Goal: Task Accomplishment & Management: Manage account settings

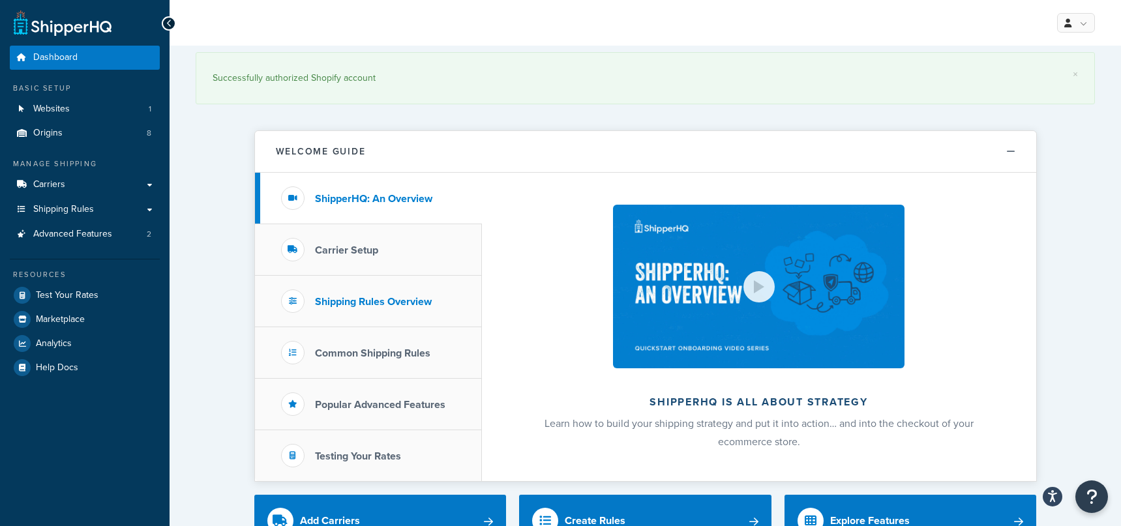
click at [398, 305] on h3 "Shipping Rules Overview" at bounding box center [373, 302] width 117 height 12
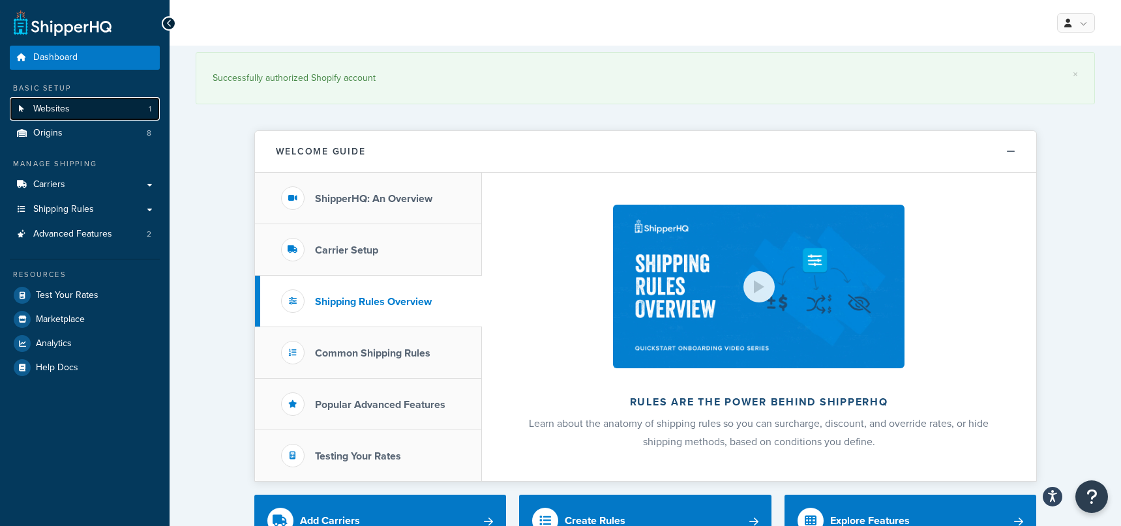
click at [59, 113] on span "Websites" at bounding box center [51, 109] width 37 height 11
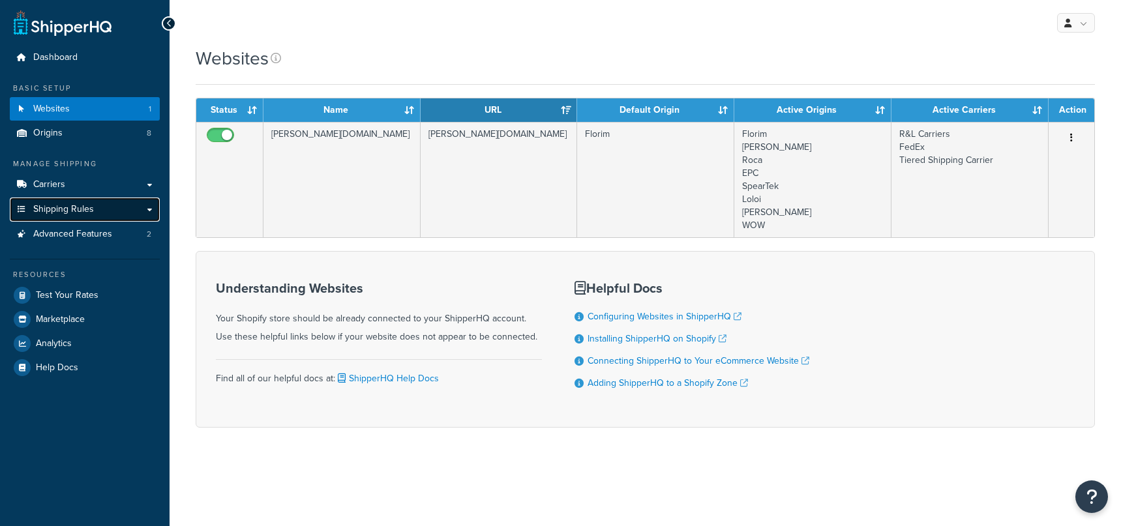
click at [133, 215] on link "Shipping Rules" at bounding box center [85, 210] width 150 height 24
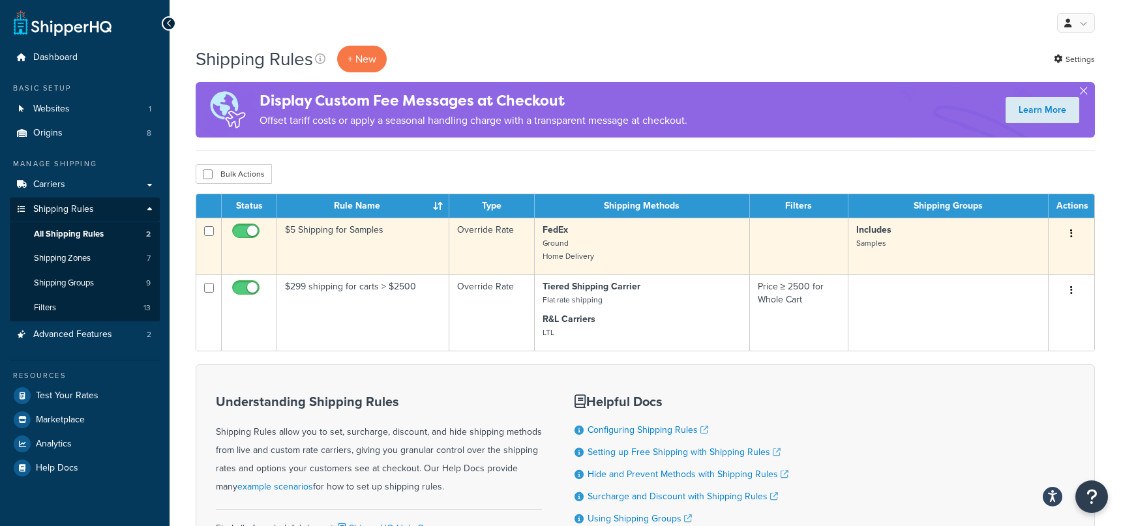
click at [1070, 235] on icon "button" at bounding box center [1071, 233] width 3 height 9
click at [1021, 258] on link "Edit" at bounding box center [1028, 258] width 103 height 27
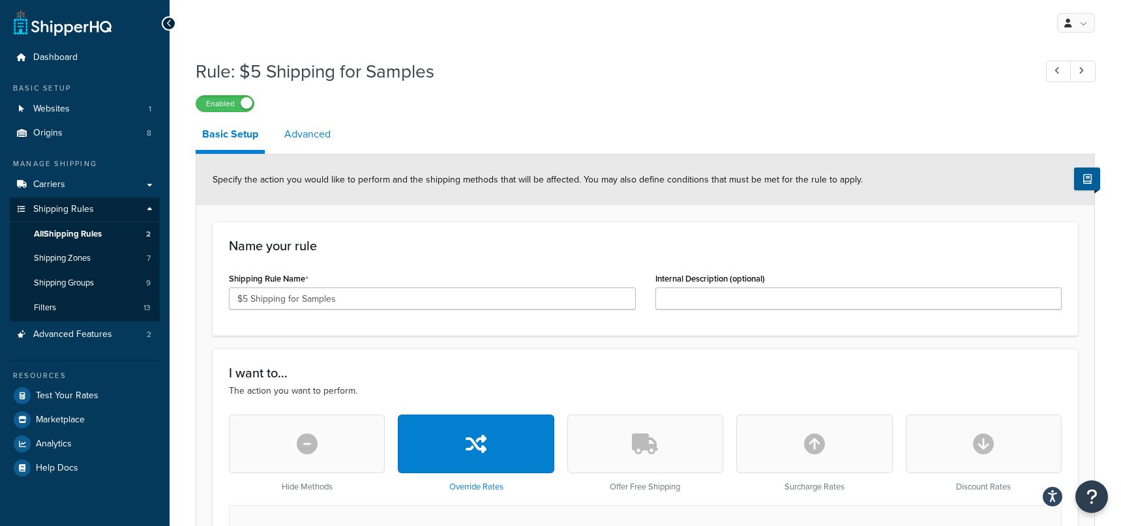
click at [312, 134] on link "Advanced" at bounding box center [307, 134] width 59 height 31
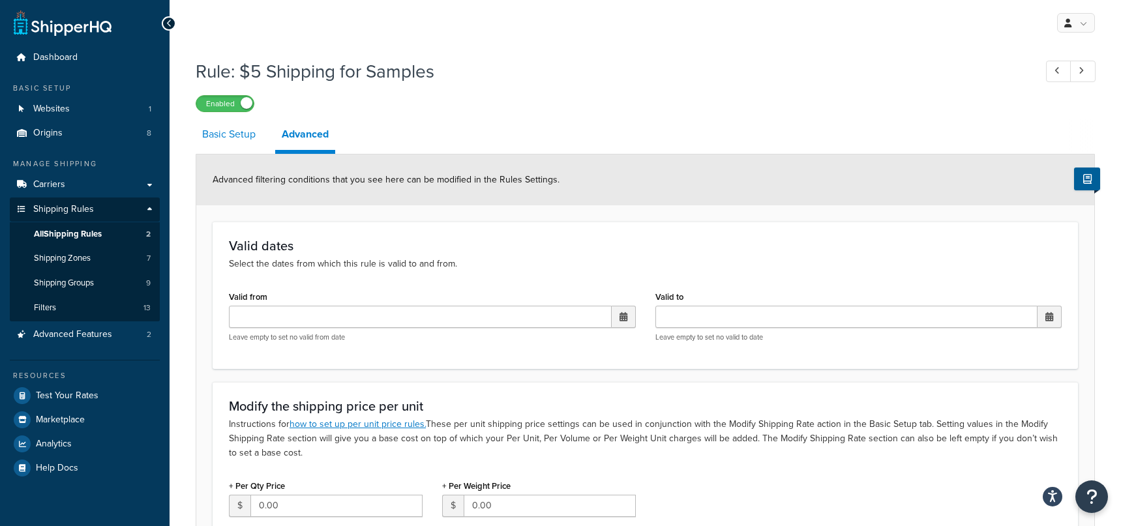
click at [248, 132] on link "Basic Setup" at bounding box center [229, 134] width 67 height 31
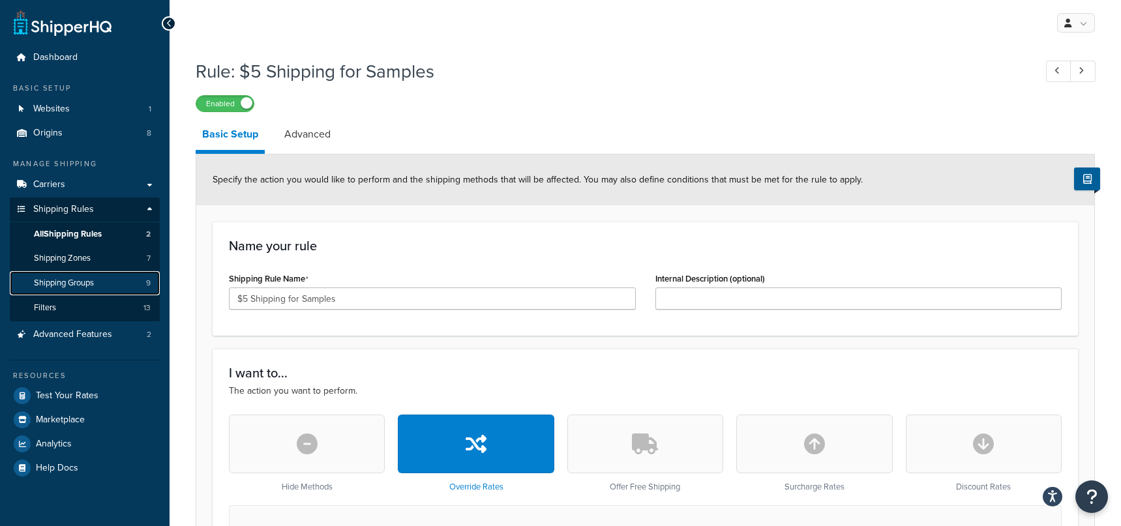
click at [61, 278] on span "Shipping Groups" at bounding box center [64, 283] width 60 height 11
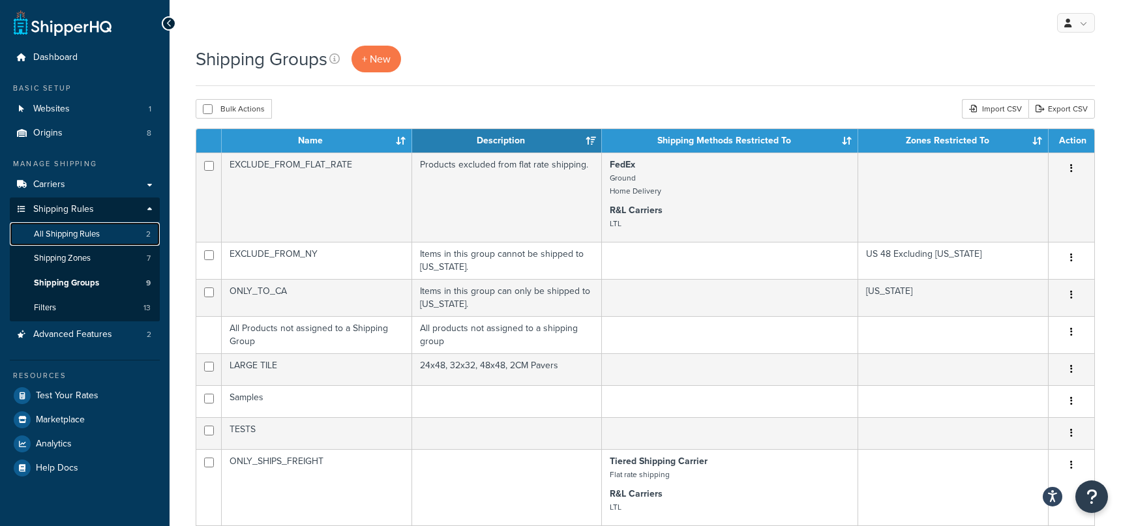
click at [73, 232] on span "All Shipping Rules" at bounding box center [67, 234] width 66 height 11
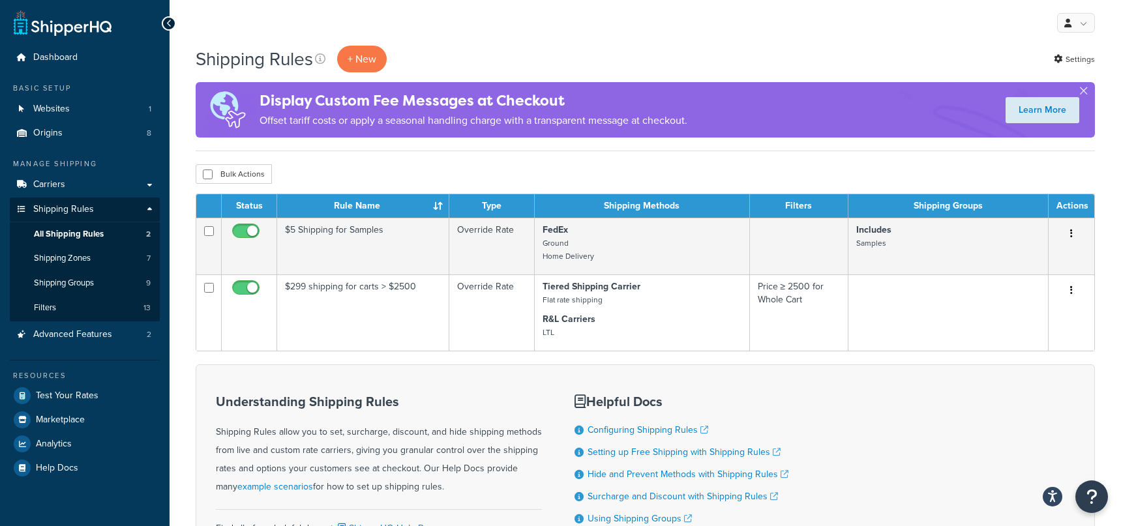
scroll to position [2, 0]
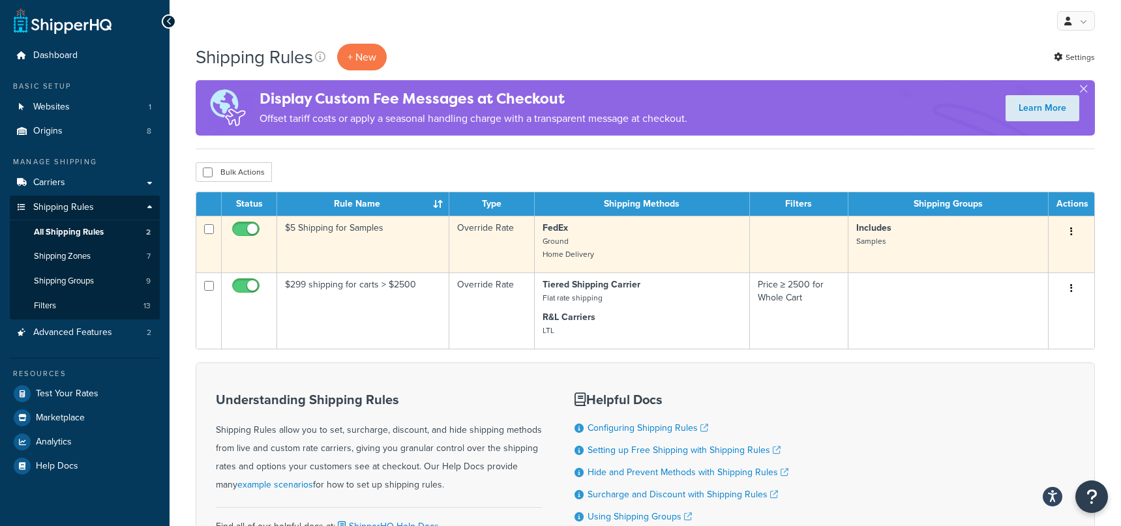
click at [1070, 232] on icon "button" at bounding box center [1071, 231] width 3 height 9
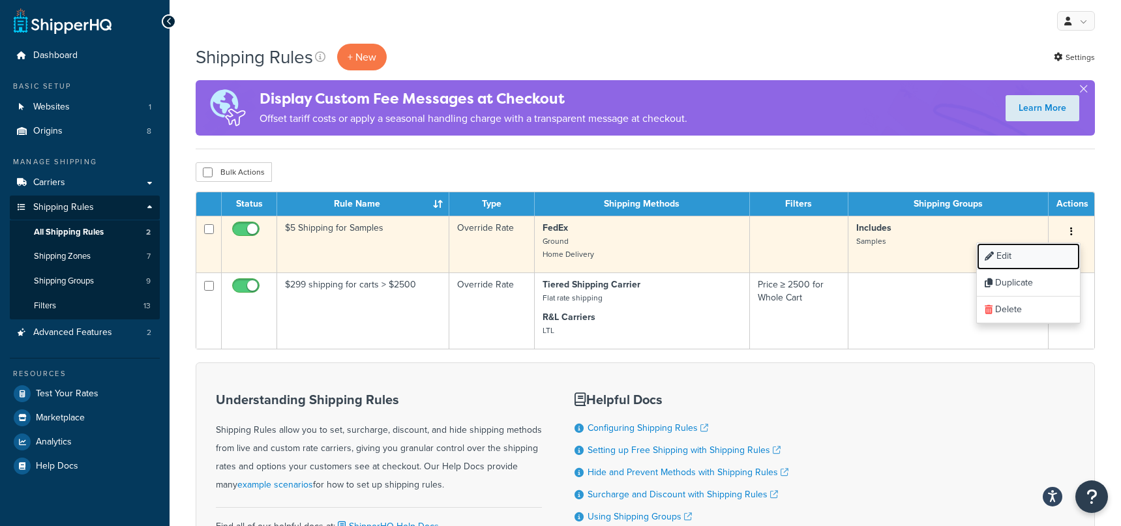
click at [1021, 258] on link "Edit" at bounding box center [1028, 256] width 103 height 27
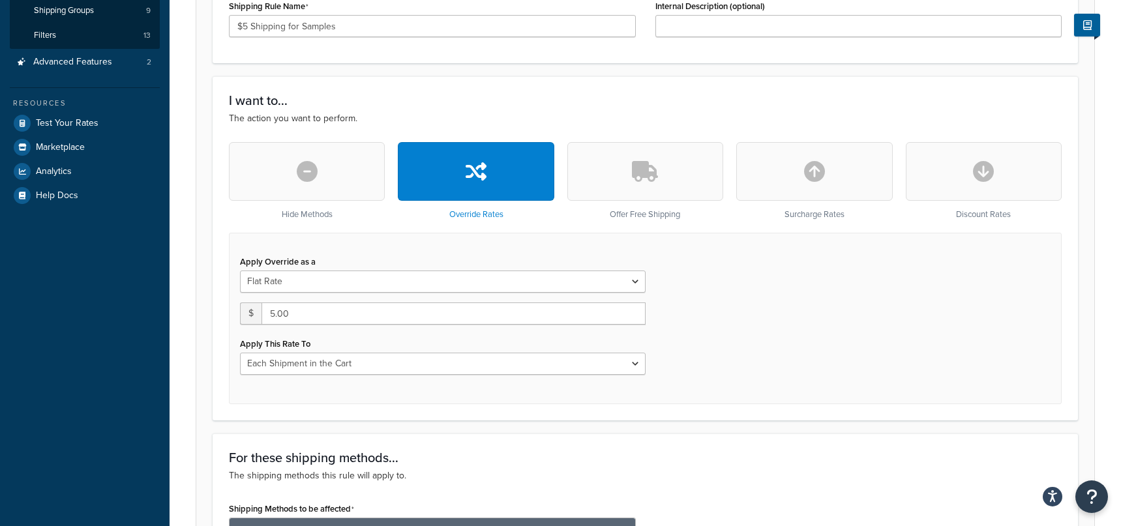
scroll to position [309, 0]
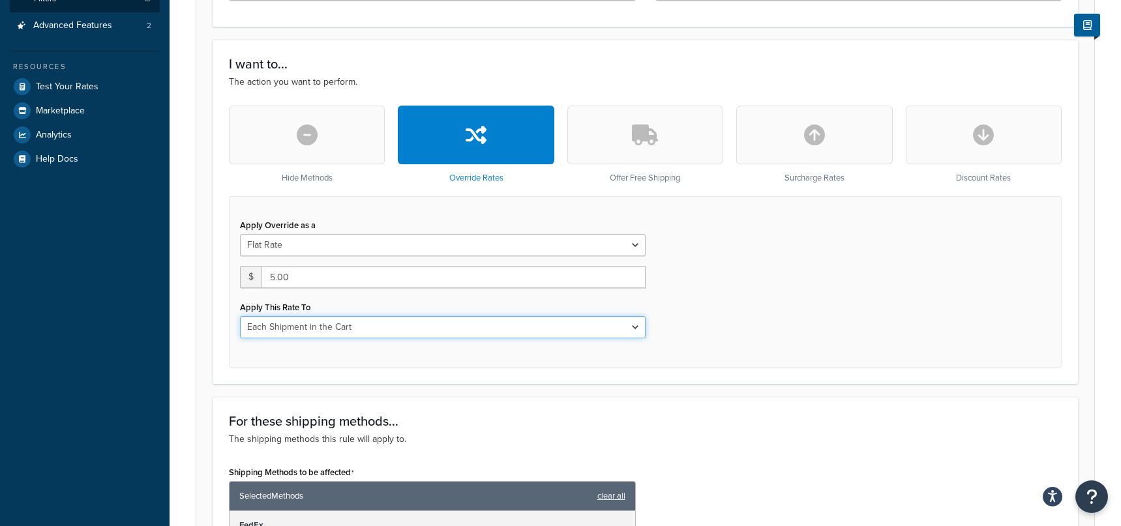
click at [344, 325] on select "Each Shipment in the Cart Each Origin in the Cart Each Shipping Group in the Ca…" at bounding box center [443, 327] width 406 height 22
click at [240, 318] on select "Each Shipment in the Cart Each Origin in the Cart Each Shipping Group in the Ca…" at bounding box center [443, 327] width 406 height 22
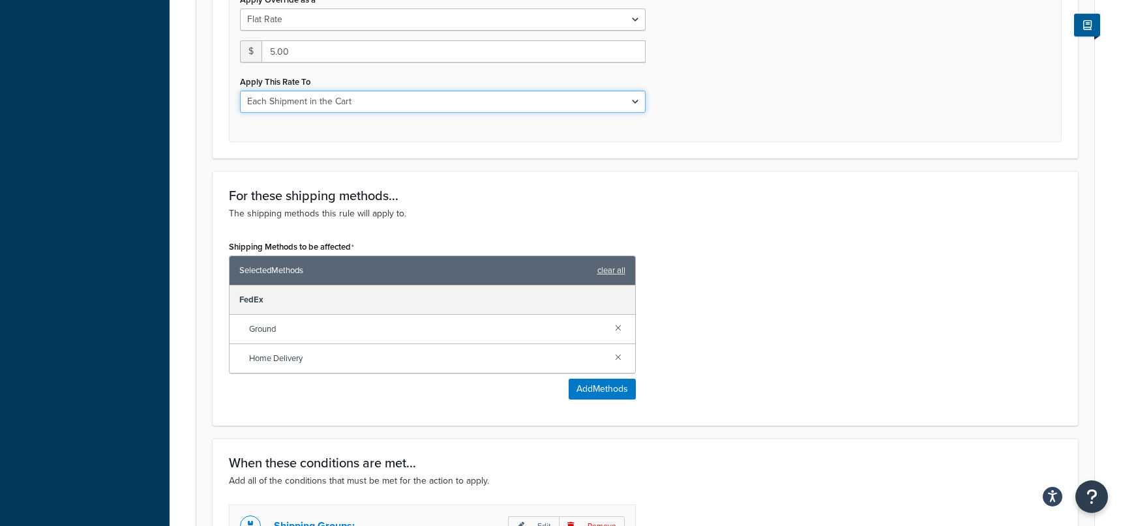
scroll to position [545, 0]
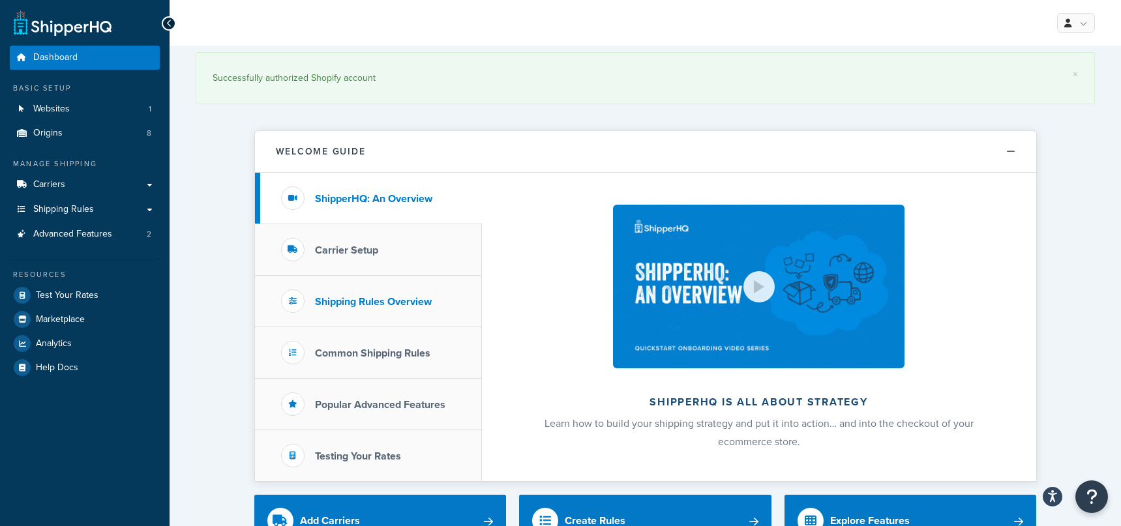
click at [354, 299] on h3 "Shipping Rules Overview" at bounding box center [373, 302] width 117 height 12
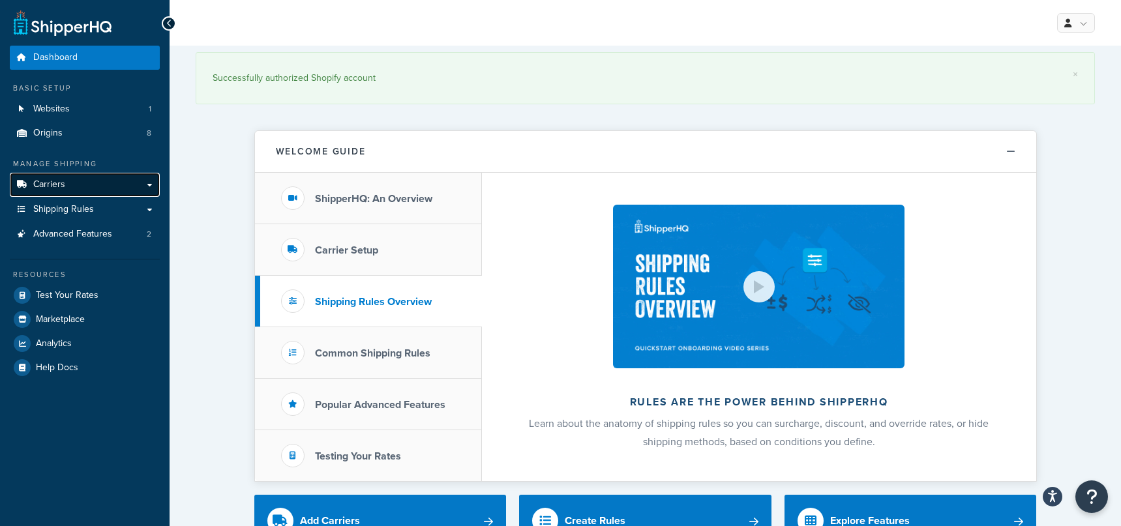
click at [61, 183] on span "Carriers" at bounding box center [49, 184] width 32 height 11
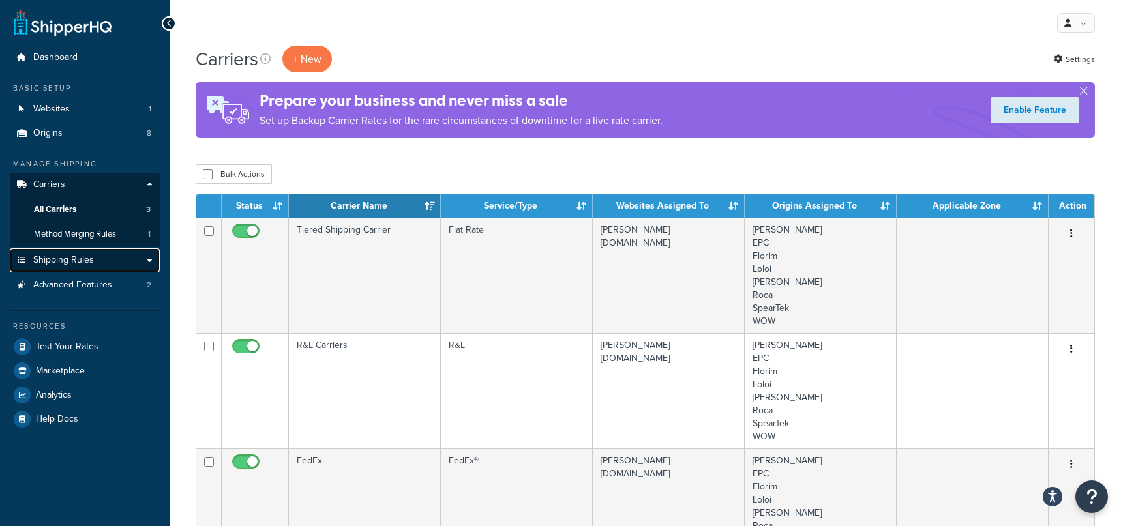
click at [72, 264] on span "Shipping Rules" at bounding box center [63, 260] width 61 height 11
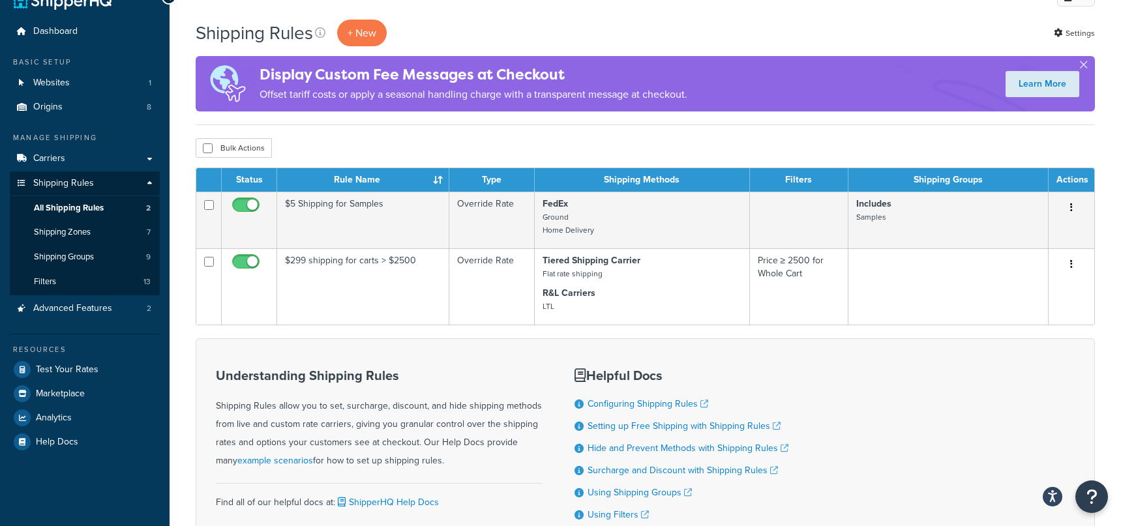
scroll to position [27, 0]
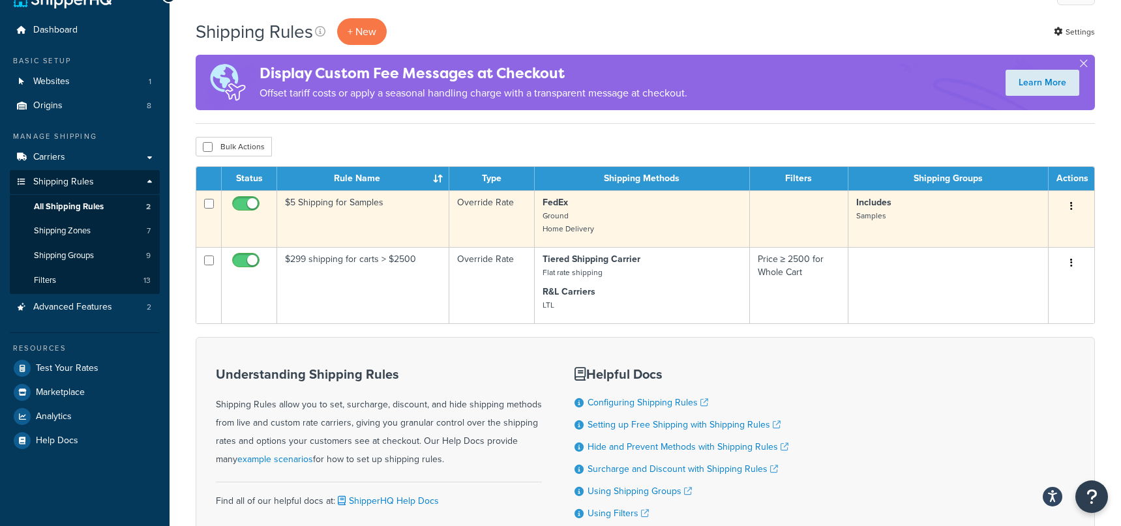
click at [1074, 209] on button "button" at bounding box center [1072, 206] width 18 height 21
click at [1025, 231] on link "Edit" at bounding box center [1028, 231] width 103 height 27
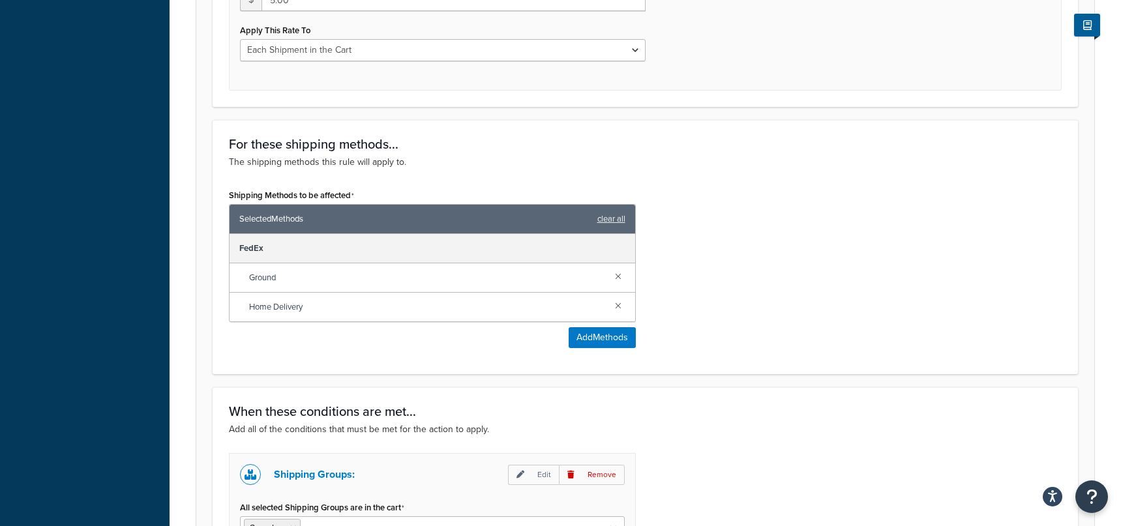
scroll to position [789, 0]
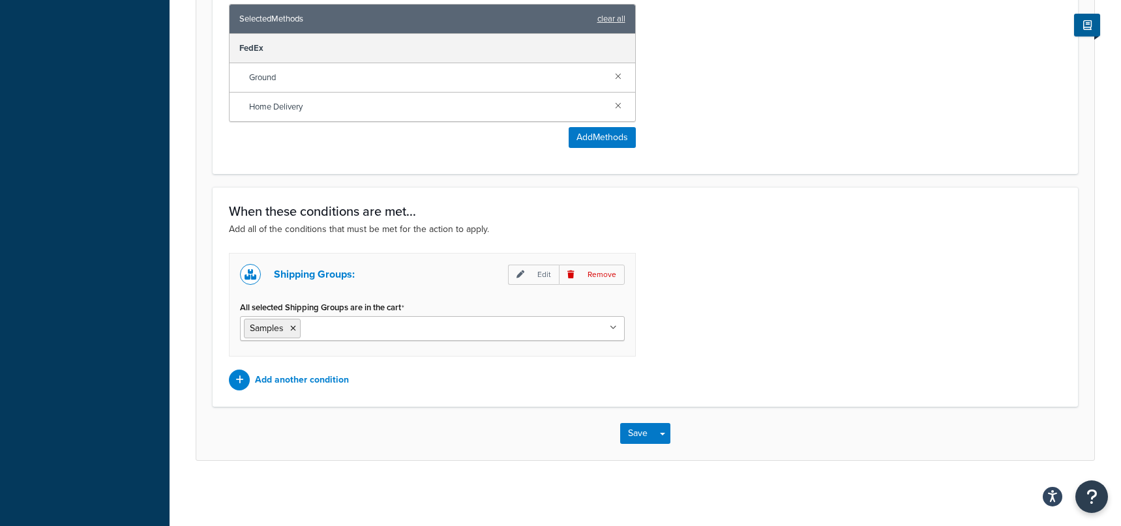
click at [394, 325] on input "All selected Shipping Groups are in the cart" at bounding box center [361, 328] width 115 height 14
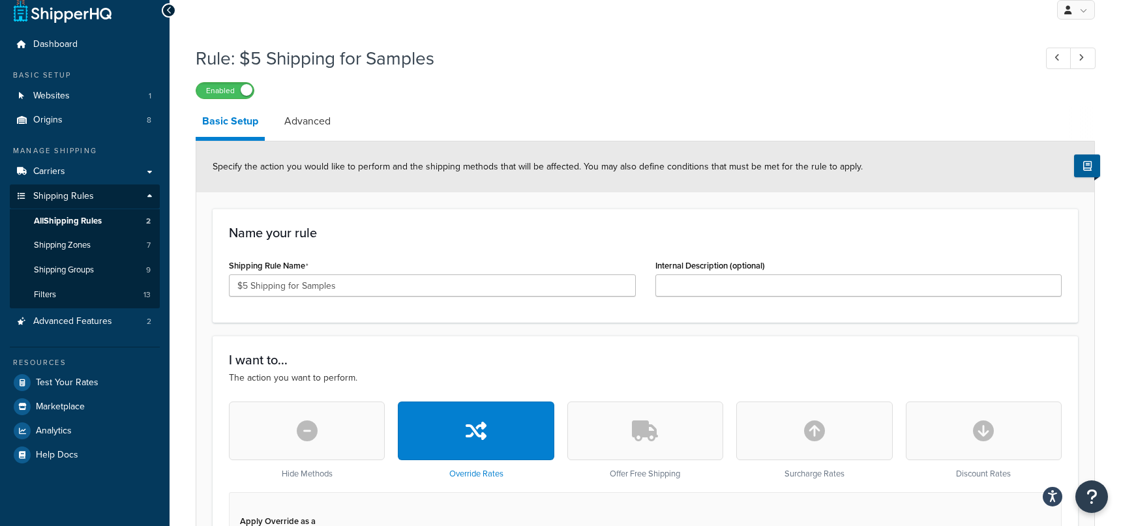
scroll to position [0, 0]
